Goal: Information Seeking & Learning: Learn about a topic

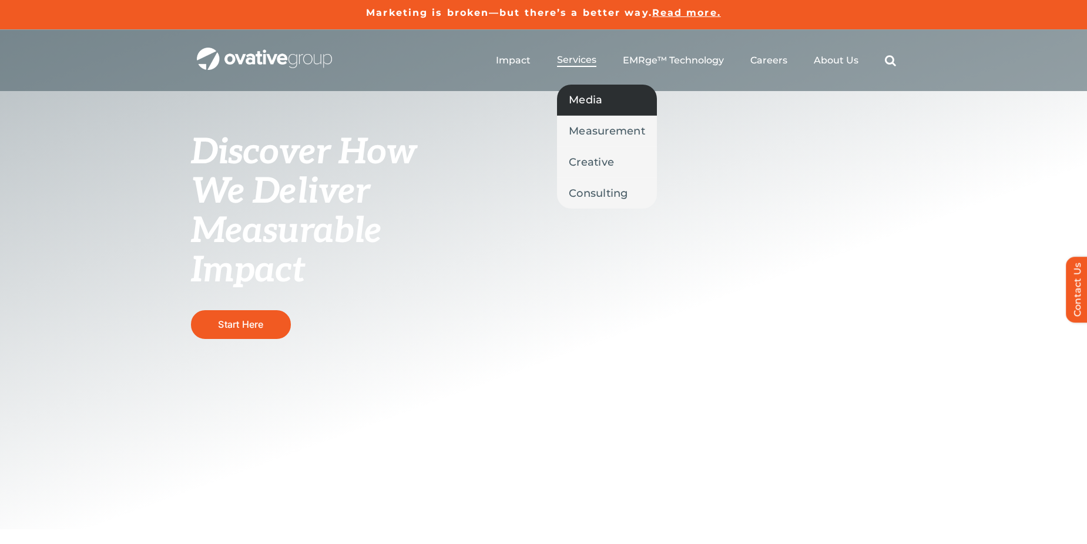
click at [594, 103] on span "Media" at bounding box center [586, 100] width 34 height 16
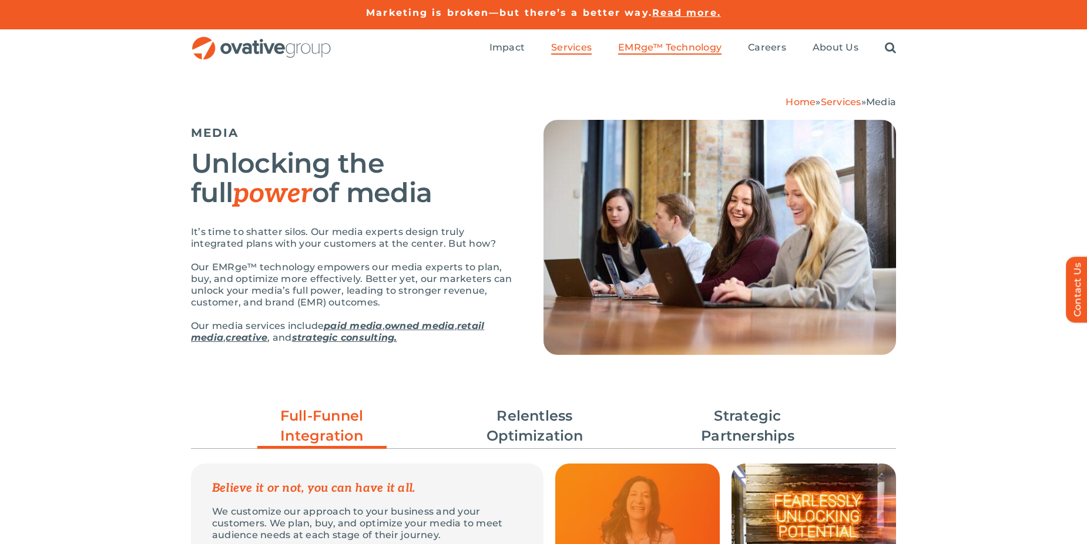
click at [677, 45] on span "EMRge™ Technology" at bounding box center [669, 48] width 103 height 12
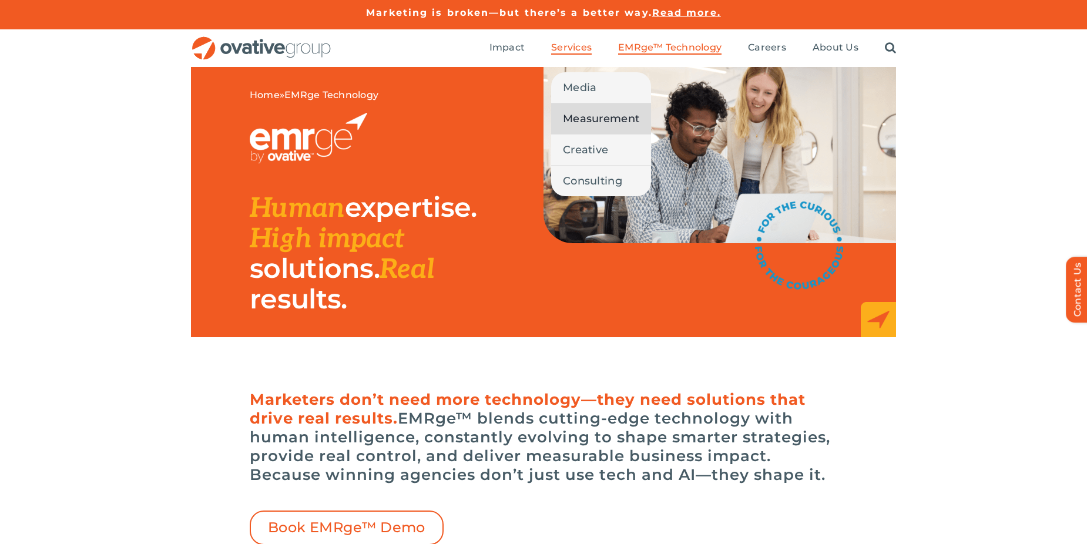
click at [585, 115] on span "Measurement" at bounding box center [601, 118] width 76 height 16
click at [609, 121] on span "Measurement" at bounding box center [601, 118] width 76 height 16
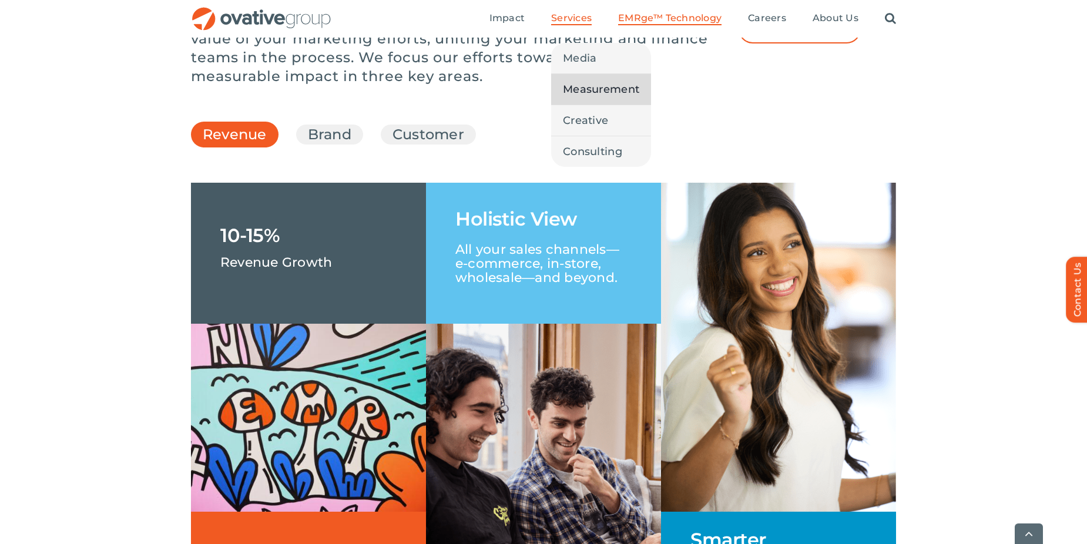
scroll to position [1704, 0]
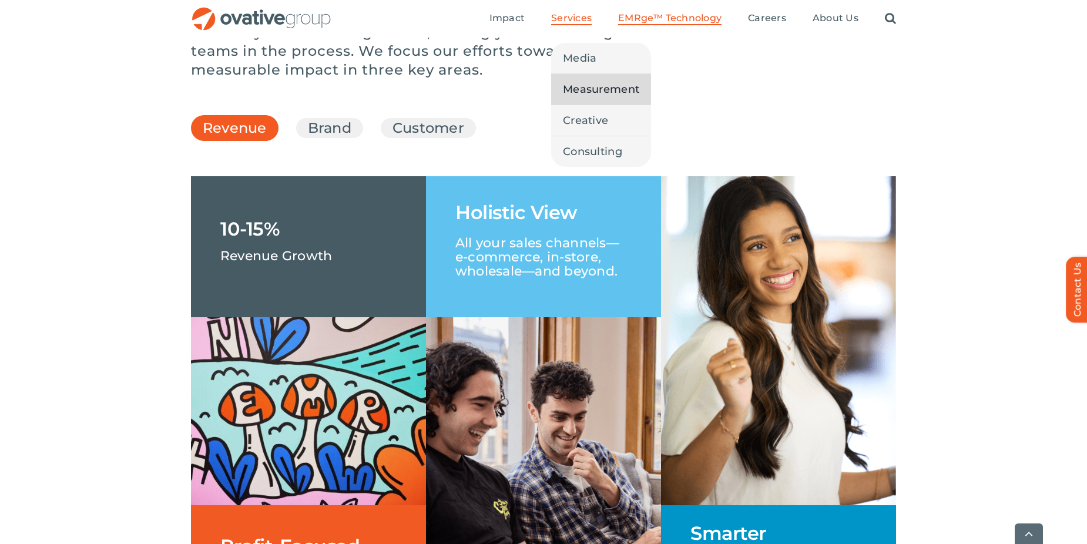
click at [606, 90] on span "Measurement" at bounding box center [601, 89] width 76 height 16
click at [596, 93] on span "Measurement" at bounding box center [601, 89] width 76 height 16
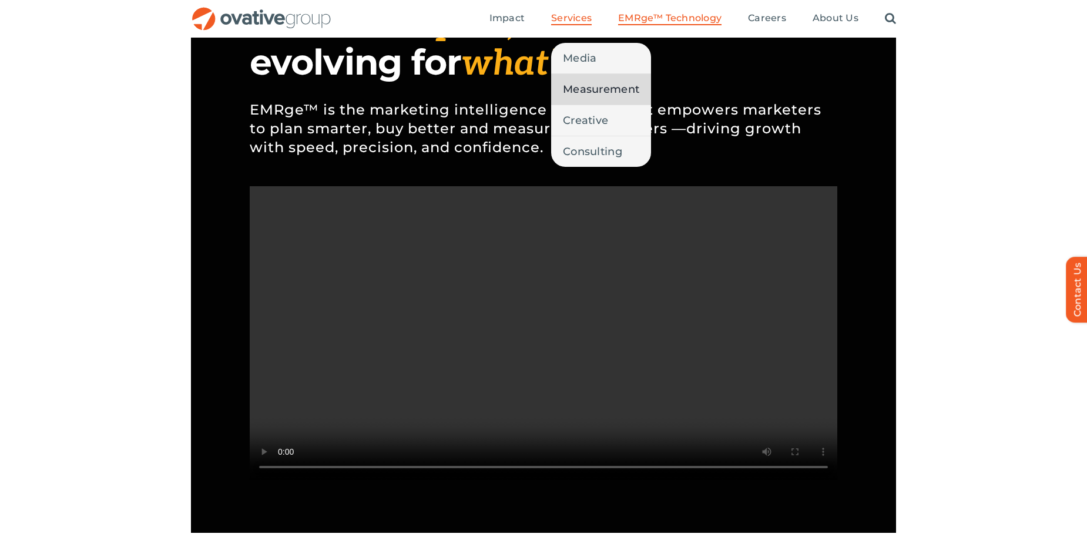
scroll to position [823, 0]
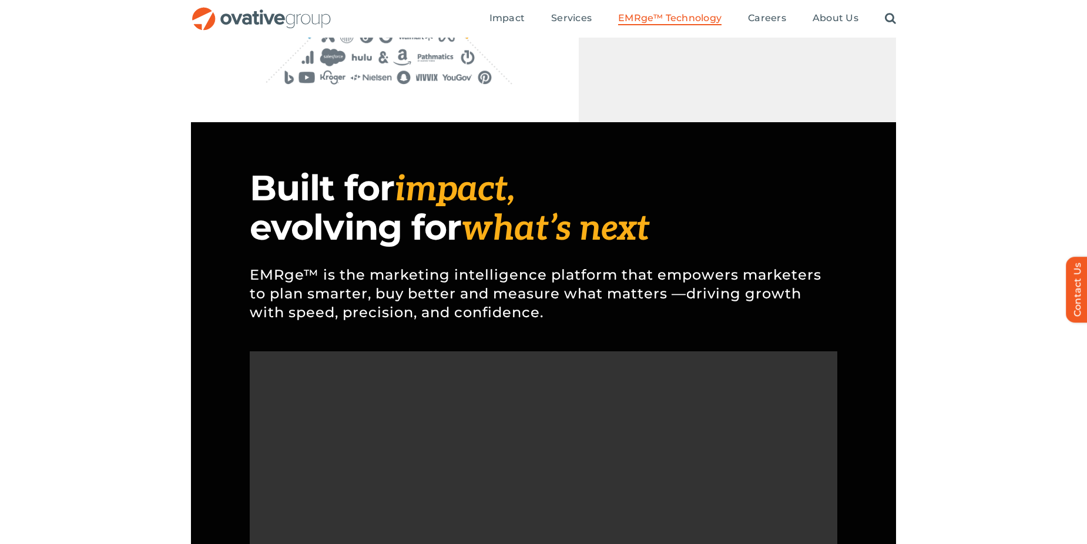
click at [258, 22] on img "OG_Full_horizontal_RGB" at bounding box center [261, 19] width 141 height 24
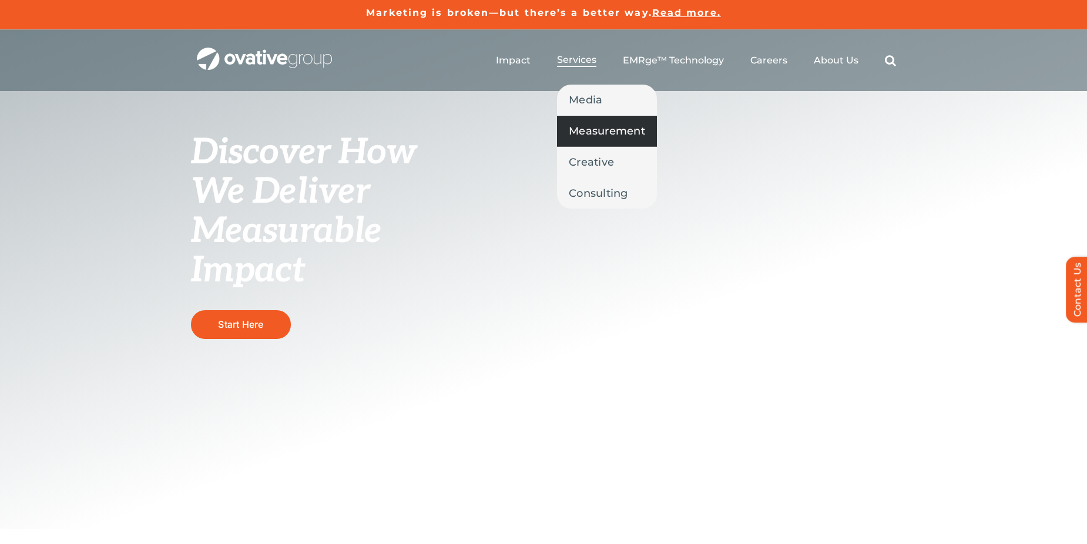
click at [604, 130] on span "Measurement" at bounding box center [607, 131] width 76 height 16
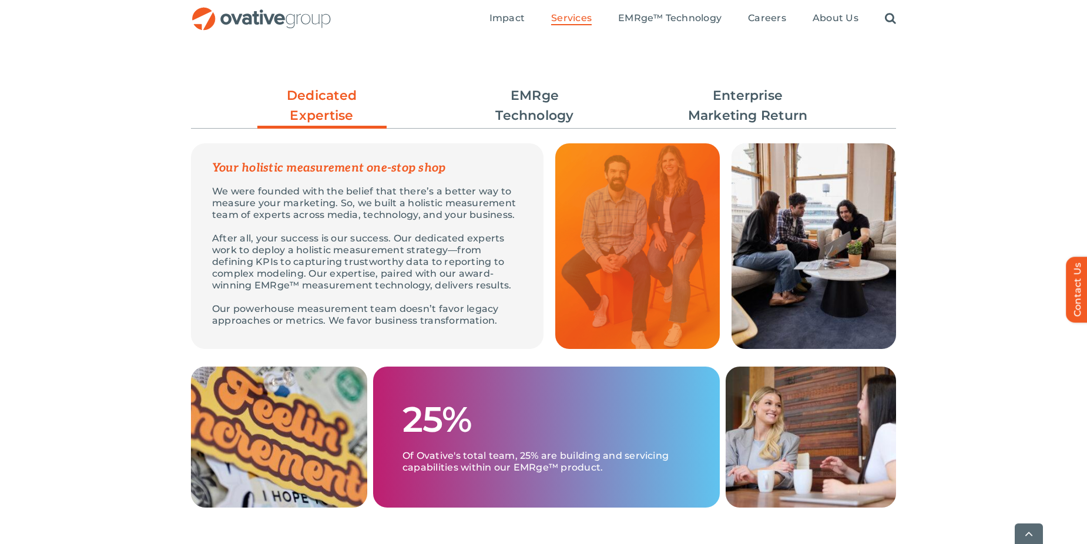
scroll to position [323, 0]
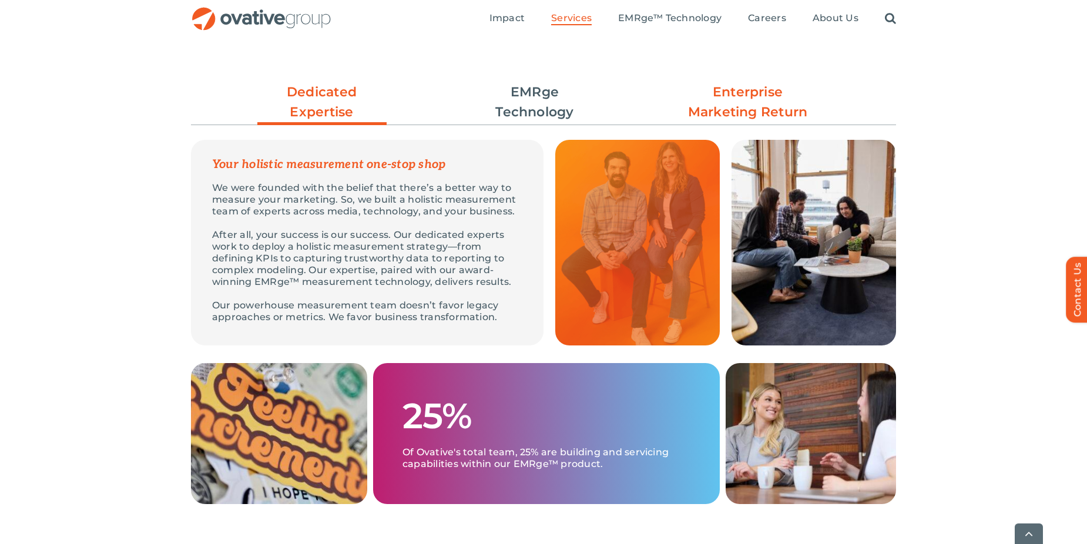
click at [757, 96] on link "Enterprise Marketing Return" at bounding box center [748, 102] width 129 height 40
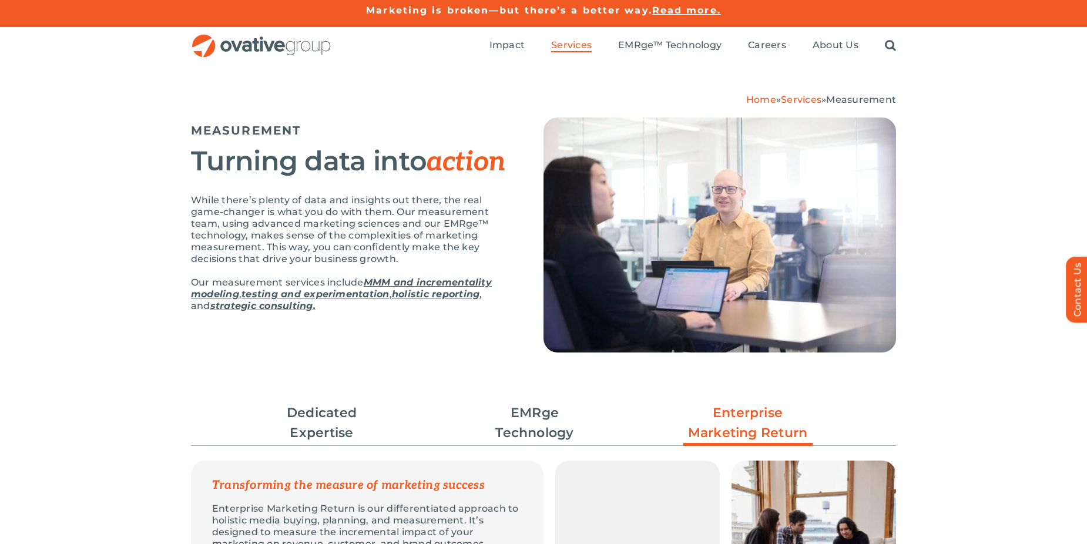
scroll to position [0, 0]
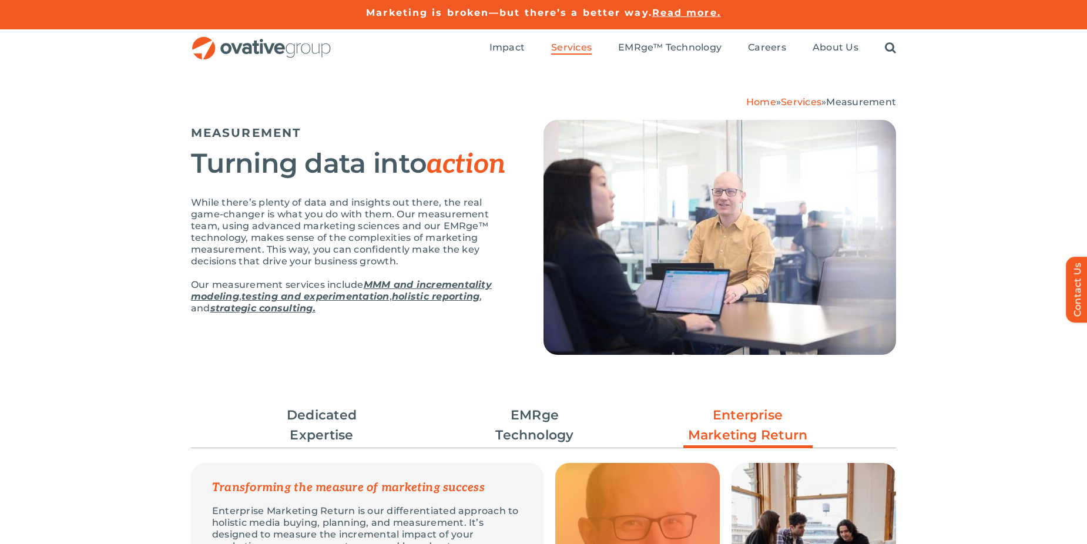
click at [261, 44] on img "OG_Full_horizontal_RGB" at bounding box center [261, 48] width 141 height 24
